Goal: Task Accomplishment & Management: Manage account settings

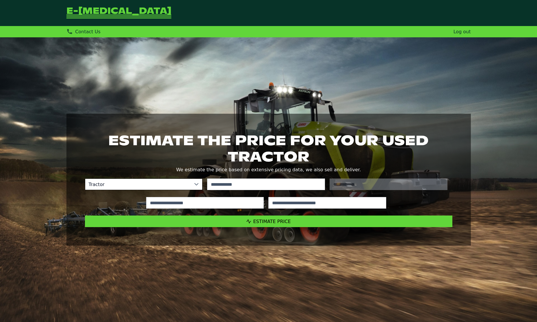
click at [462, 32] on link "Log out" at bounding box center [462, 31] width 17 height 5
